Goal: Task Accomplishment & Management: Manage account settings

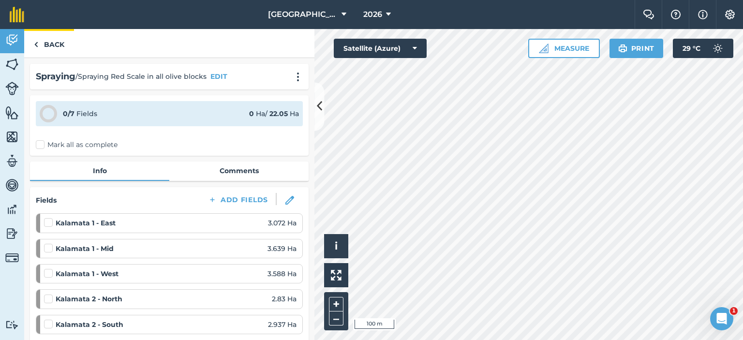
scroll to position [290, 0]
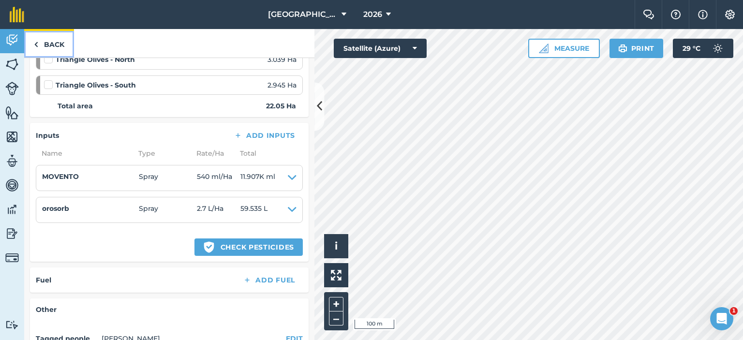
click at [48, 44] on link "Back" at bounding box center [49, 43] width 50 height 29
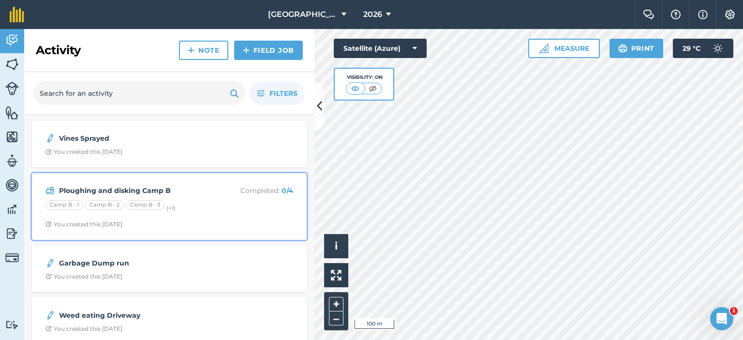
click at [249, 200] on div "Camp B - 1 Camp B - 2 Camp B - 3 (+ 1 )" at bounding box center [169, 206] width 248 height 13
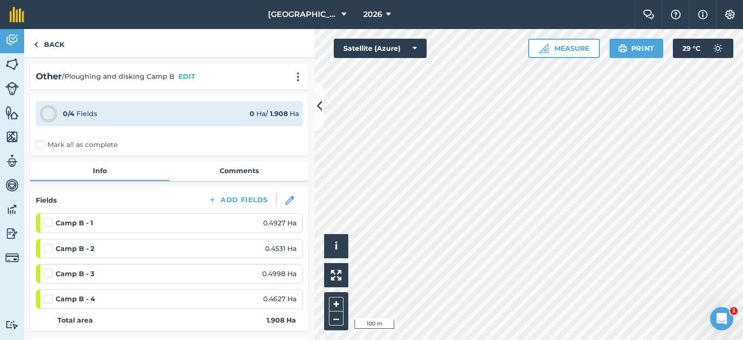
click at [40, 145] on label "Mark all as complete" at bounding box center [77, 145] width 82 height 10
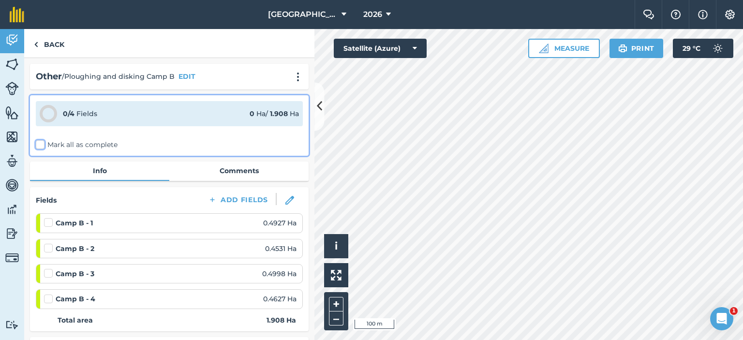
click at [40, 145] on input "Mark all as complete" at bounding box center [39, 143] width 6 height 6
checkbox input "false"
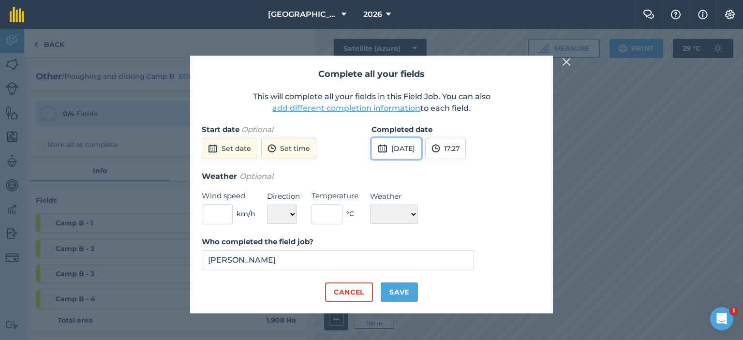
click at [422, 155] on button "[DATE]" at bounding box center [397, 148] width 50 height 21
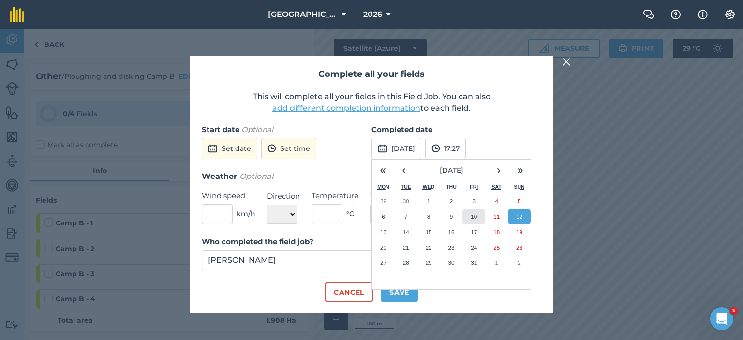
click at [477, 219] on button "10" at bounding box center [474, 216] width 23 height 15
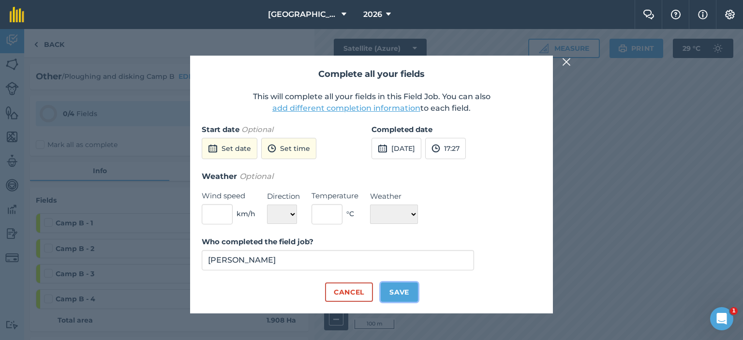
click at [392, 287] on button "Save" at bounding box center [399, 292] width 37 height 19
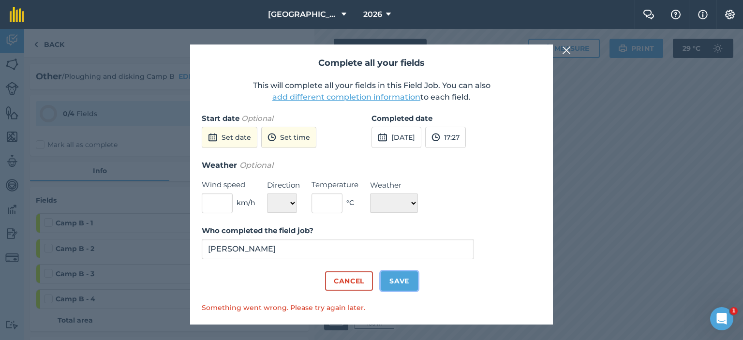
click at [399, 282] on button "Save" at bounding box center [399, 281] width 37 height 19
click at [568, 47] on img at bounding box center [566, 51] width 9 height 12
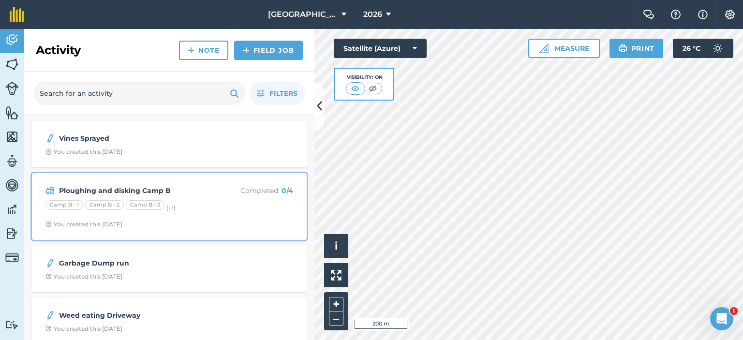
click at [194, 212] on div "Camp B - 1 Camp B - 2 Camp B - 3 (+ 1 )" at bounding box center [169, 206] width 248 height 13
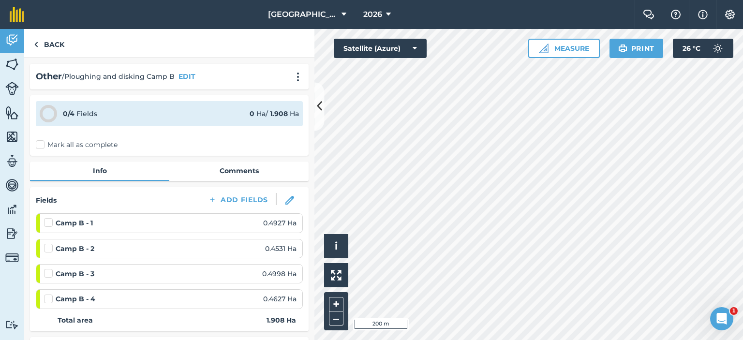
click at [45, 146] on label "Mark all as complete" at bounding box center [77, 145] width 82 height 10
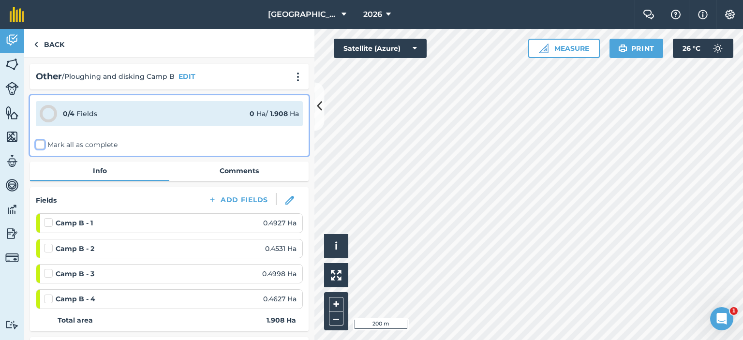
click at [42, 146] on input "Mark all as complete" at bounding box center [39, 143] width 6 height 6
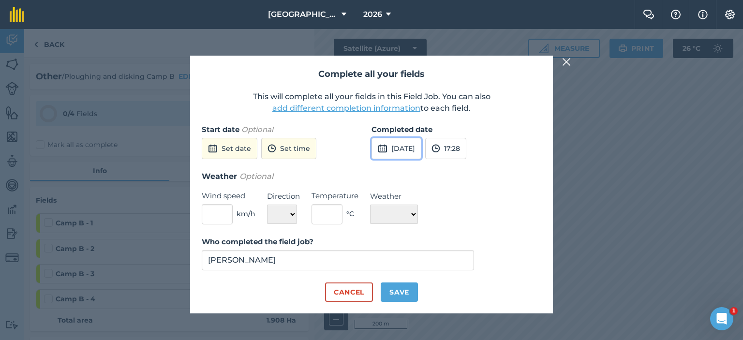
click at [422, 151] on button "[DATE]" at bounding box center [397, 148] width 50 height 21
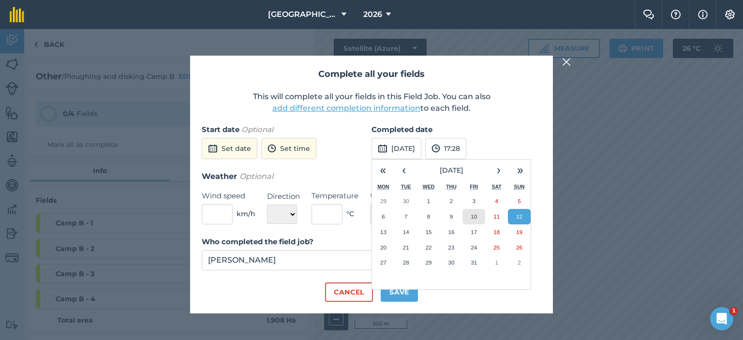
click at [480, 220] on button "10" at bounding box center [474, 216] width 23 height 15
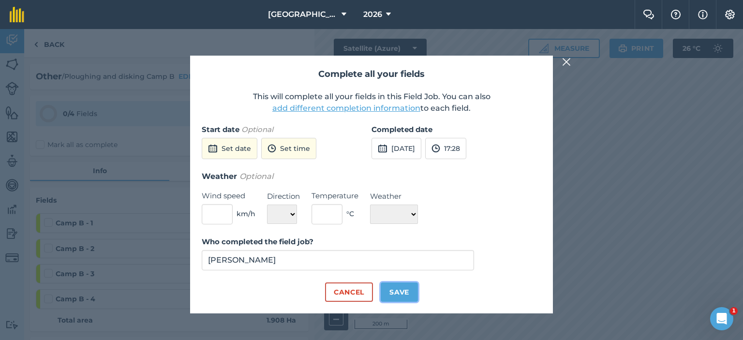
click at [400, 295] on button "Save" at bounding box center [399, 292] width 37 height 19
checkbox input "true"
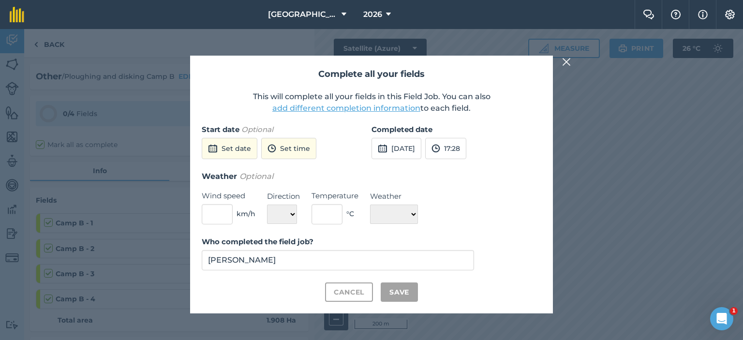
checkbox input "true"
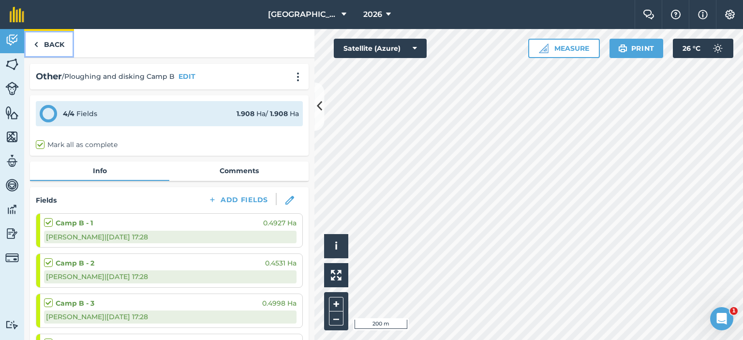
click at [50, 45] on link "Back" at bounding box center [49, 43] width 50 height 29
